Goal: Task Accomplishment & Management: Manage account settings

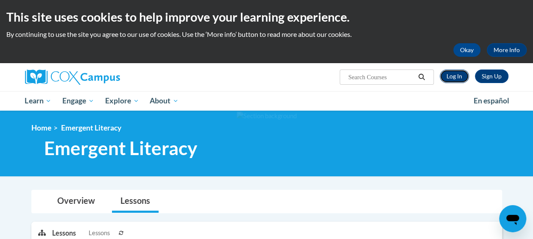
click at [453, 75] on link "Log In" at bounding box center [454, 77] width 29 height 14
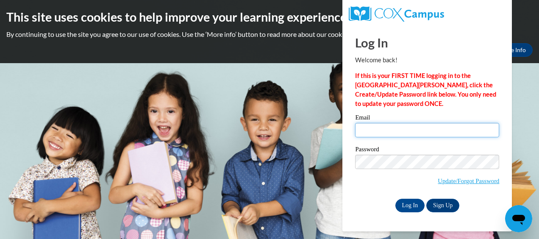
click at [365, 128] on input "Email" at bounding box center [427, 130] width 144 height 14
type input "mabelmaribell@yahoo.com"
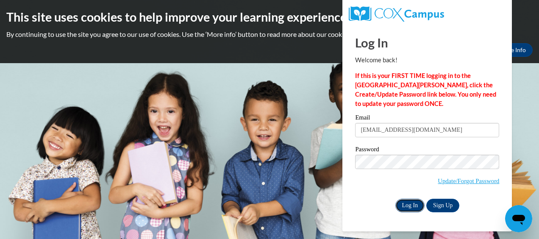
click at [406, 206] on input "Log In" at bounding box center [411, 206] width 30 height 14
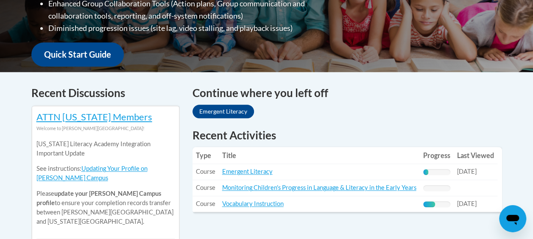
scroll to position [349, 0]
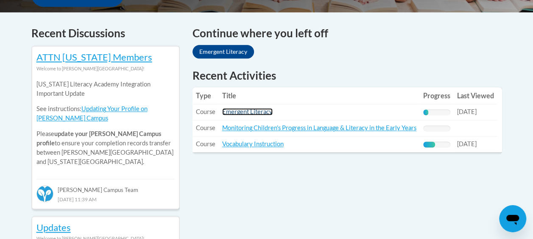
click at [238, 113] on link "Emergent Literacy" at bounding box center [247, 111] width 50 height 7
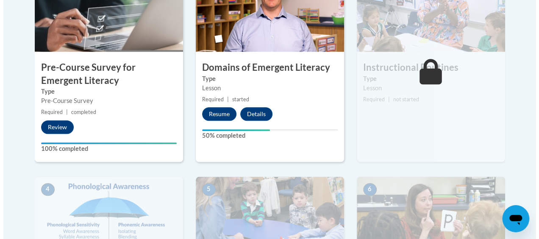
scroll to position [351, 0]
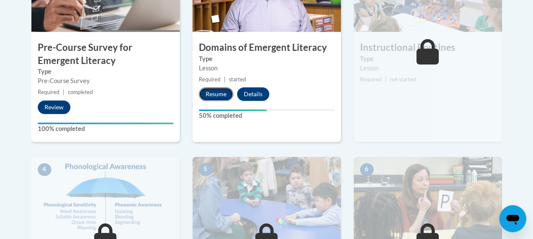
click at [213, 93] on button "Resume" at bounding box center [216, 94] width 34 height 14
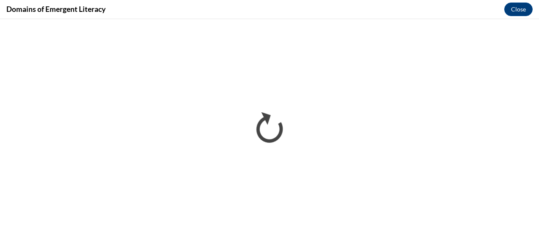
scroll to position [0, 0]
